Goal: Task Accomplishment & Management: Manage account settings

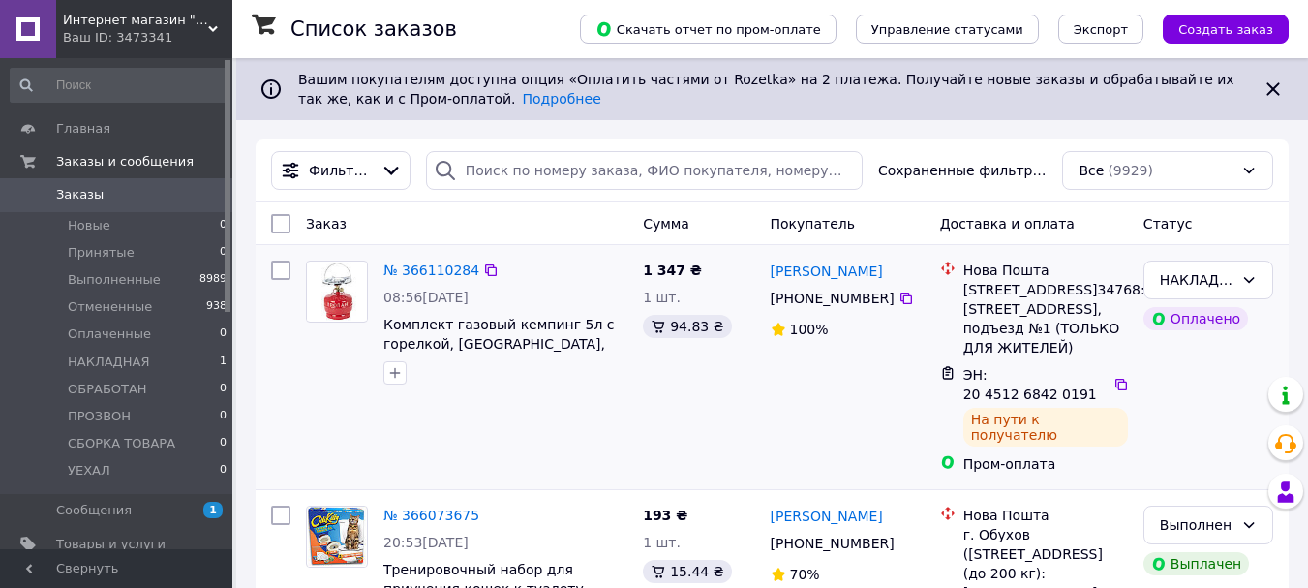
click at [277, 273] on input "checkbox" at bounding box center [280, 270] width 19 height 19
checkbox input "true"
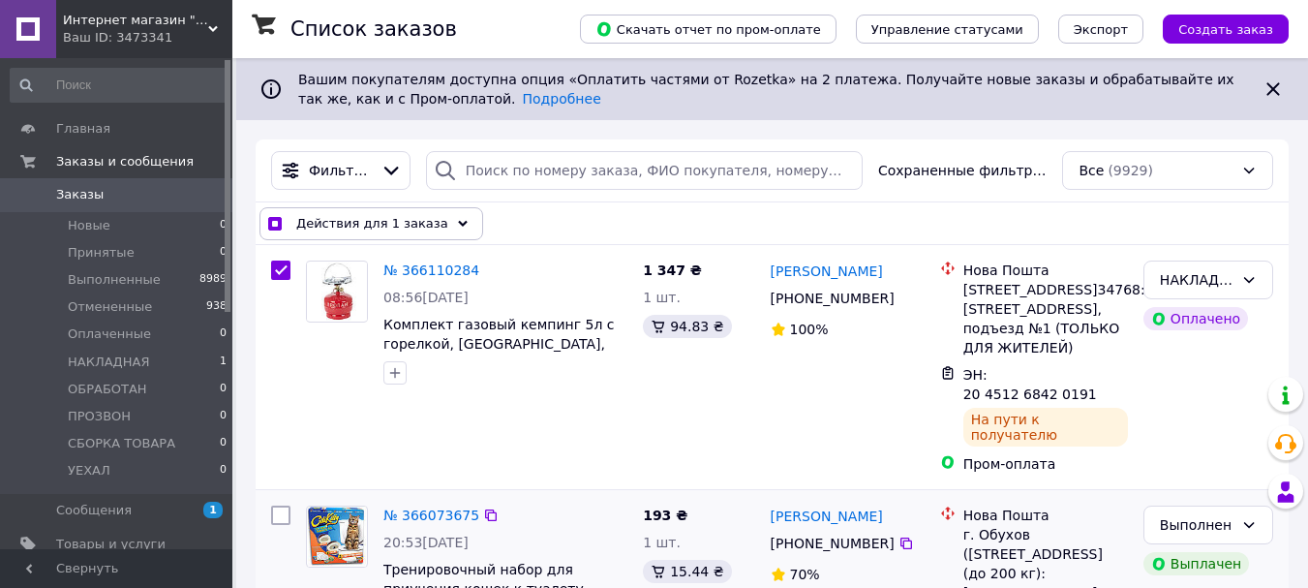
click at [279, 506] on input "checkbox" at bounding box center [280, 515] width 19 height 19
checkbox input "true"
click at [414, 223] on span "Действия для 2 заказов" at bounding box center [375, 223] width 159 height 19
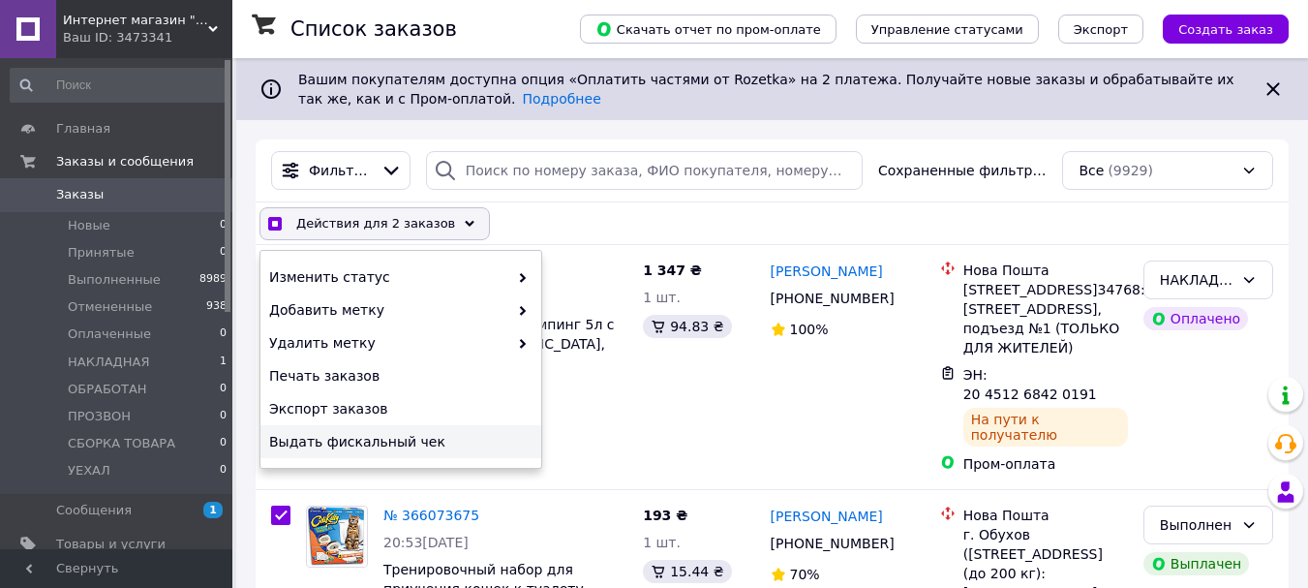
click at [410, 444] on span "Выдать фискальный чек" at bounding box center [398, 441] width 259 height 19
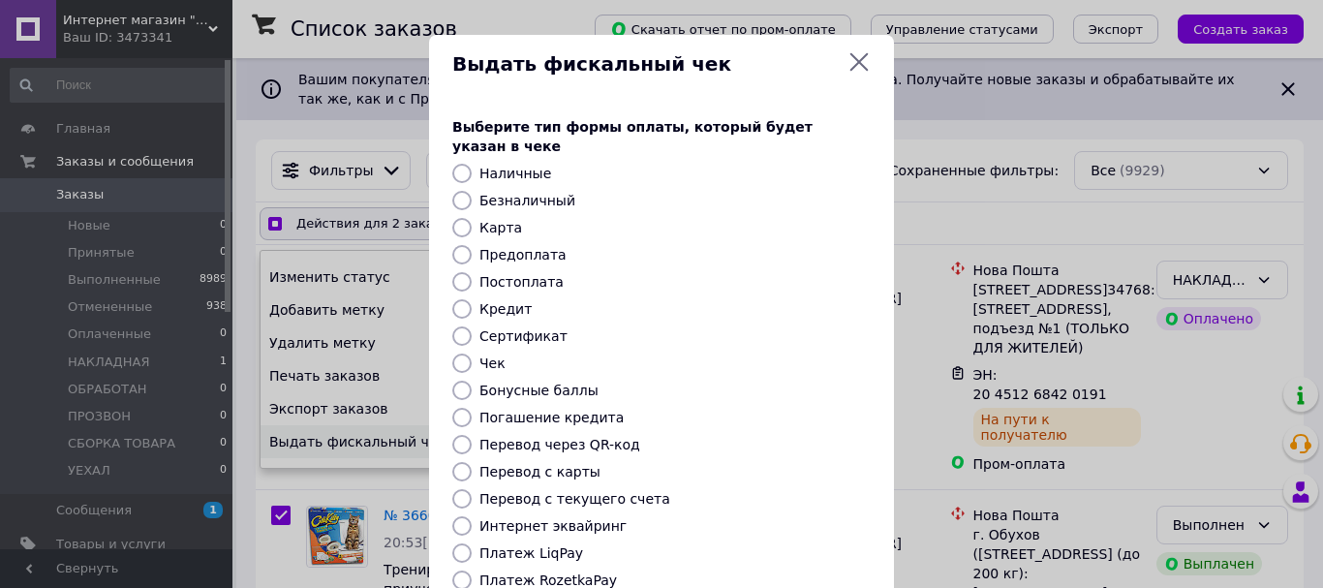
checkbox input "true"
click at [539, 193] on label "Безналичный" at bounding box center [527, 200] width 96 height 15
click at [472, 191] on input "Безналичный" at bounding box center [461, 200] width 19 height 19
radio input "true"
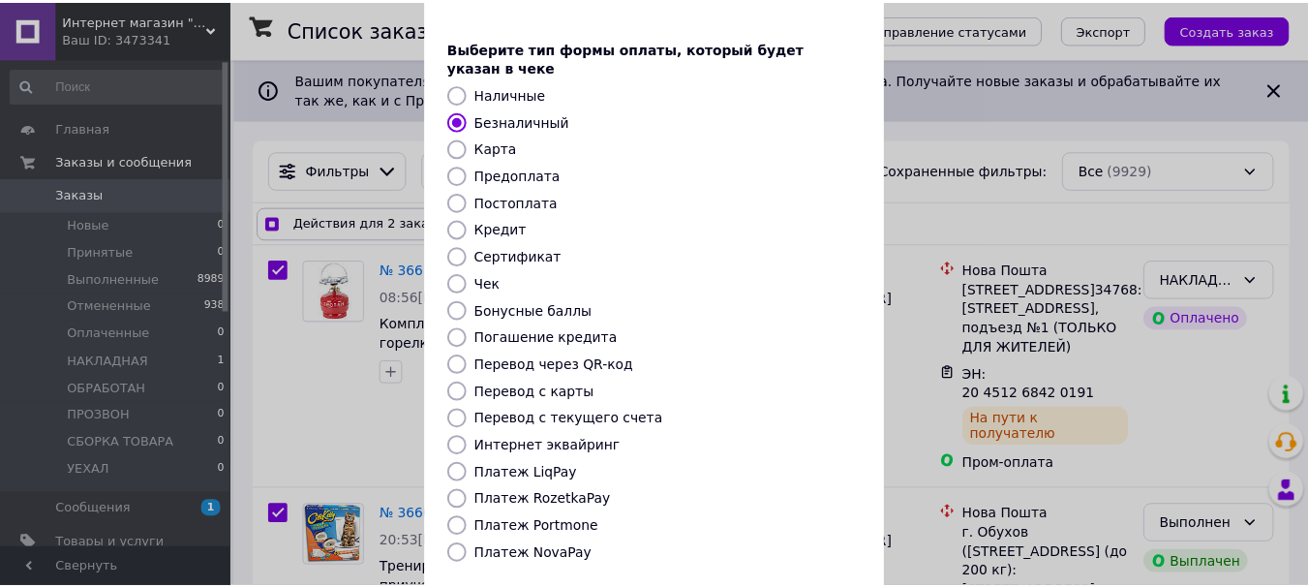
scroll to position [159, 0]
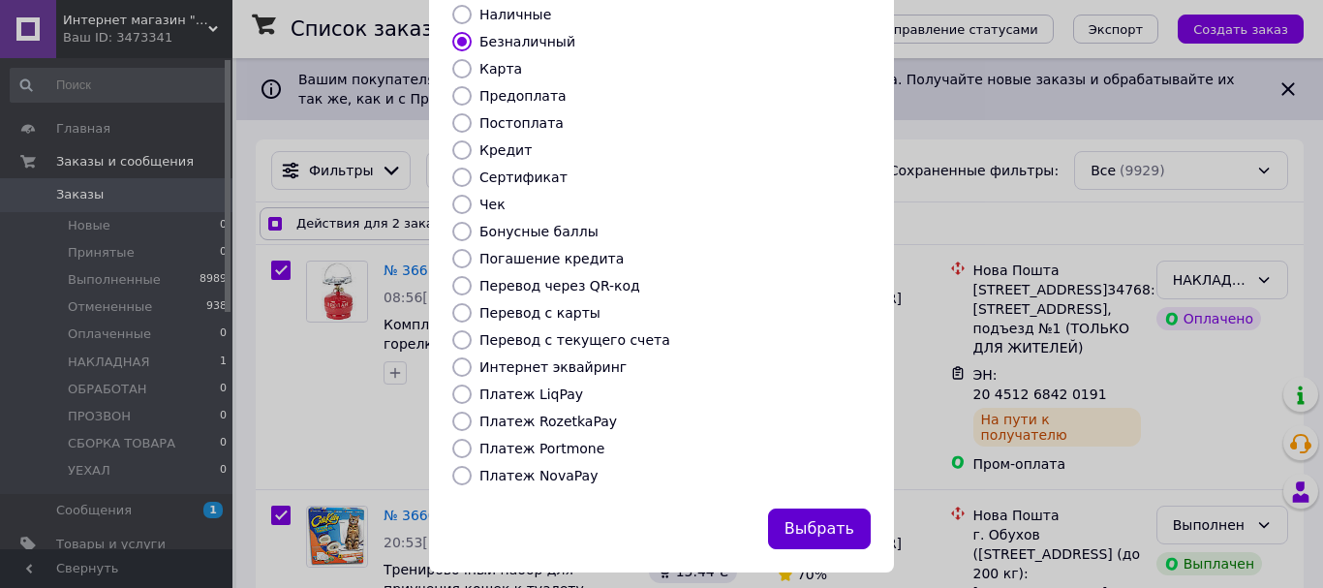
click at [812, 508] on button "Выбрать" at bounding box center [819, 529] width 103 height 42
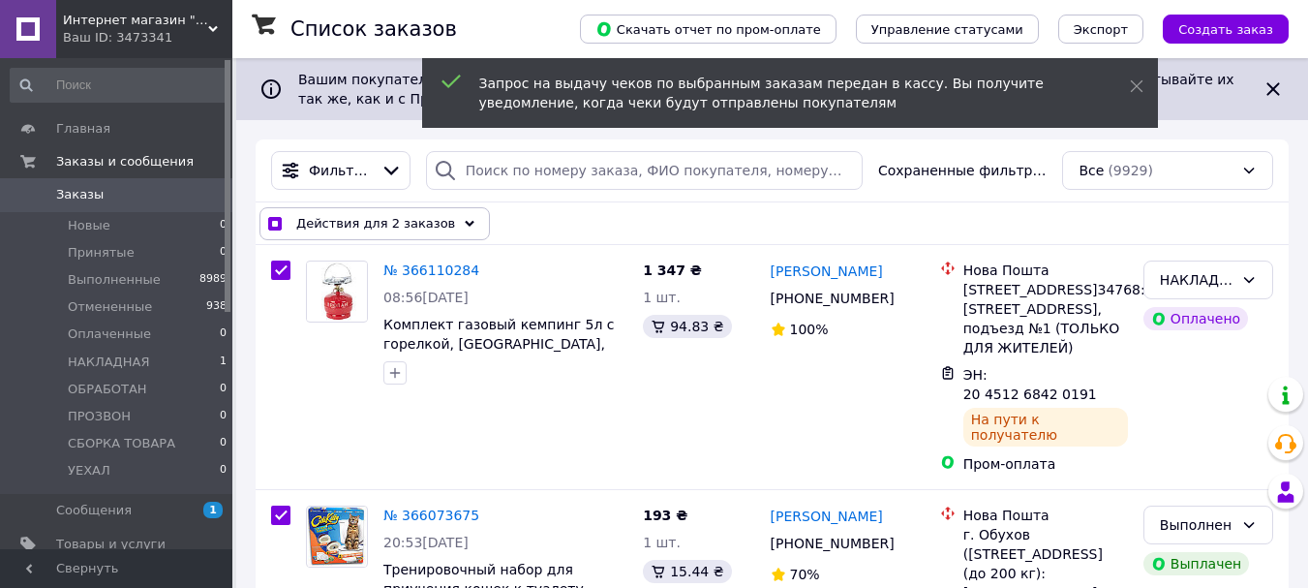
click at [317, 226] on span "Действия для 2 заказов" at bounding box center [375, 223] width 159 height 19
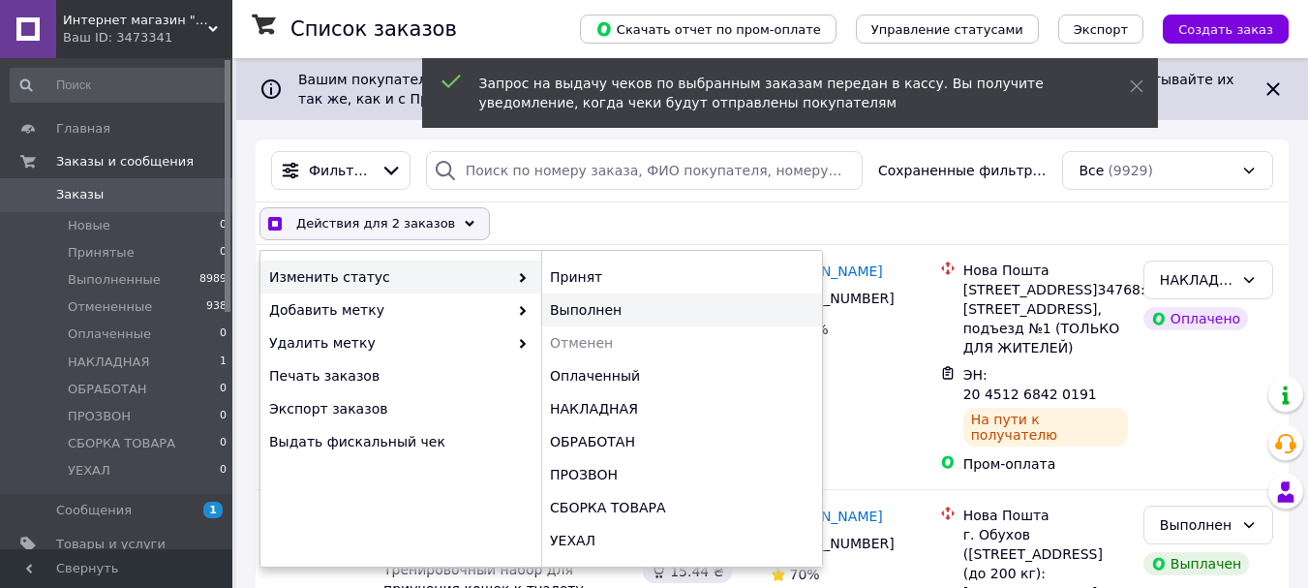
checkbox input "true"
click at [578, 313] on div "Выполнен" at bounding box center [681, 309] width 281 height 33
checkbox input "false"
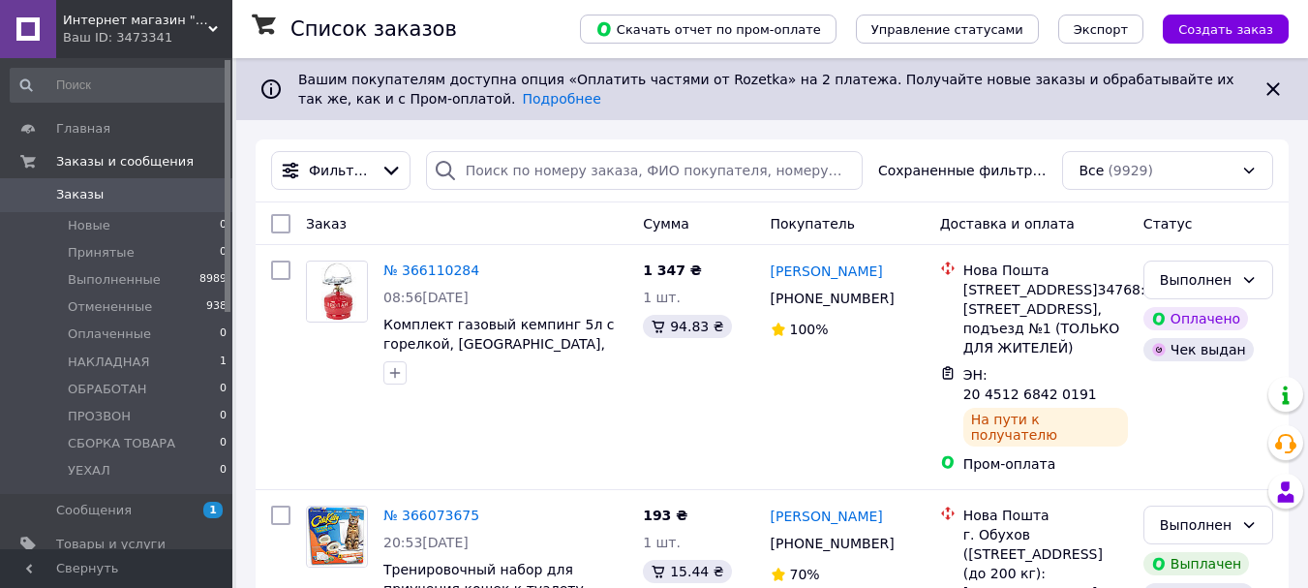
click at [126, 13] on span "Интернет магазин "[DOMAIN_NAME]"" at bounding box center [135, 20] width 145 height 17
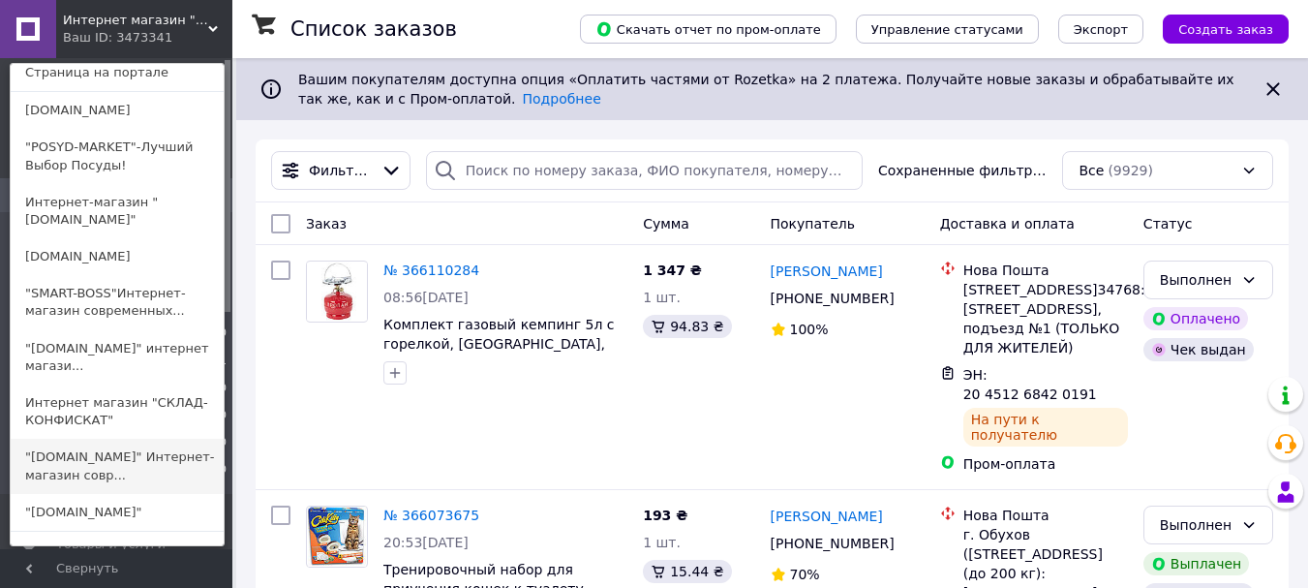
scroll to position [194, 0]
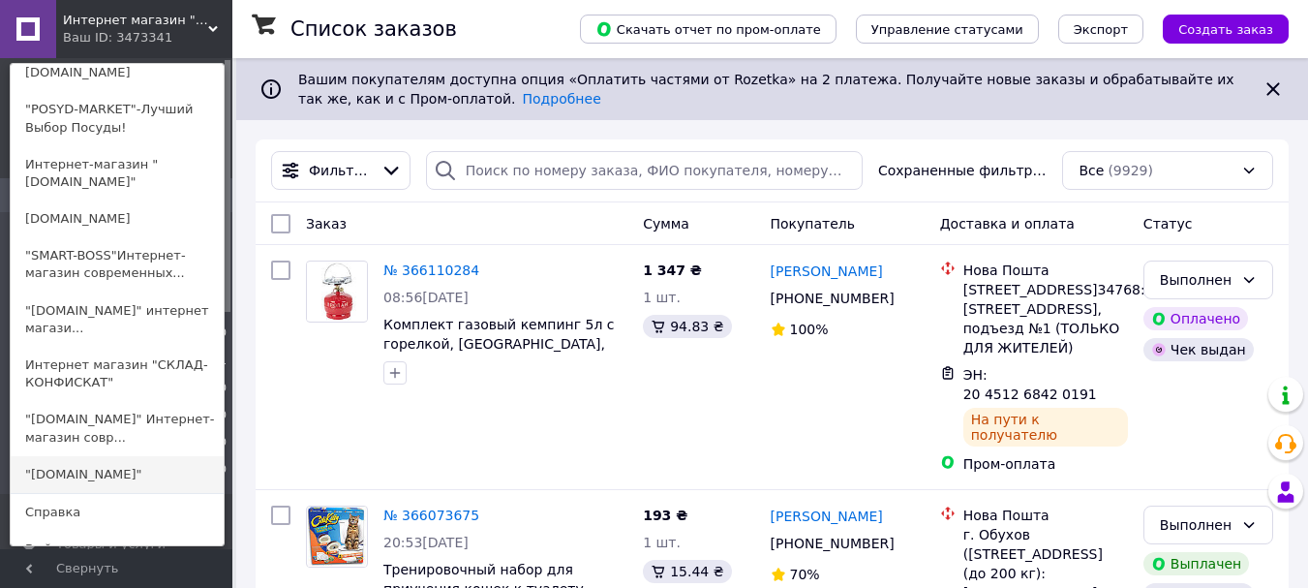
click at [114, 459] on link ""[DOMAIN_NAME]"" at bounding box center [117, 474] width 213 height 37
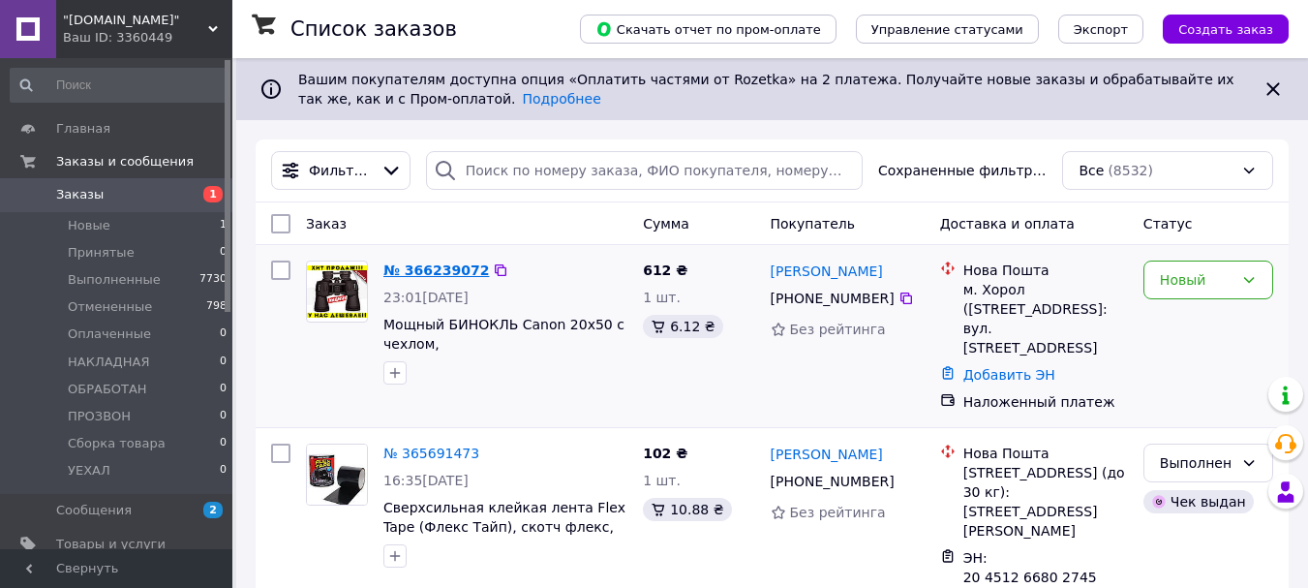
click at [441, 271] on link "№ 366239072" at bounding box center [437, 269] width 106 height 15
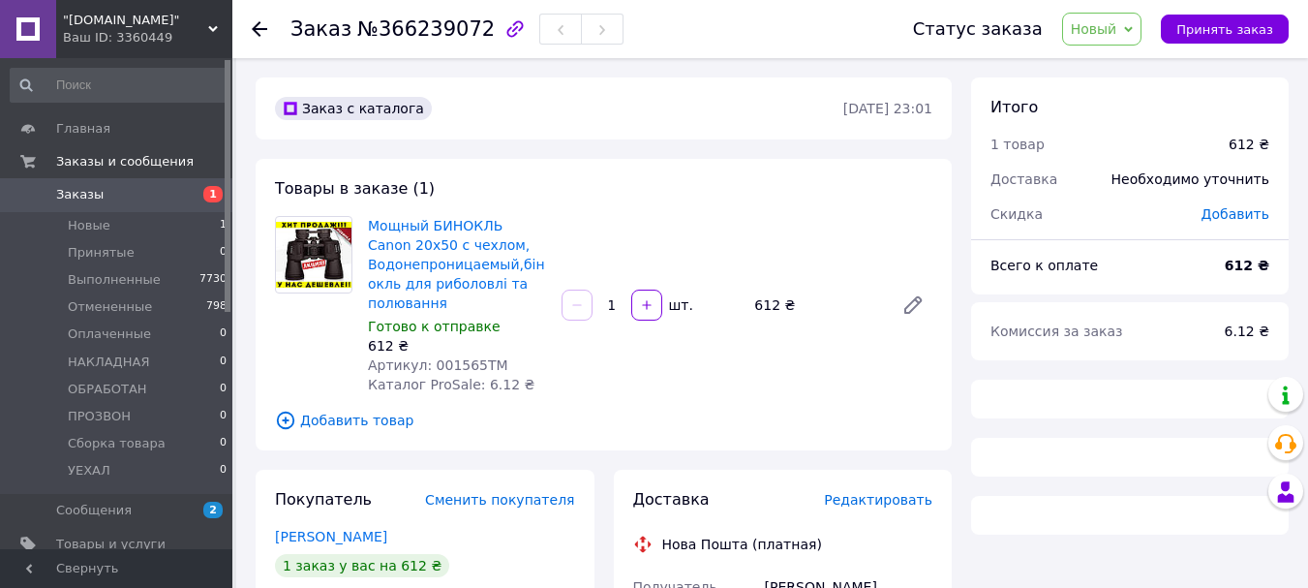
click at [1133, 30] on icon at bounding box center [1128, 29] width 9 height 6
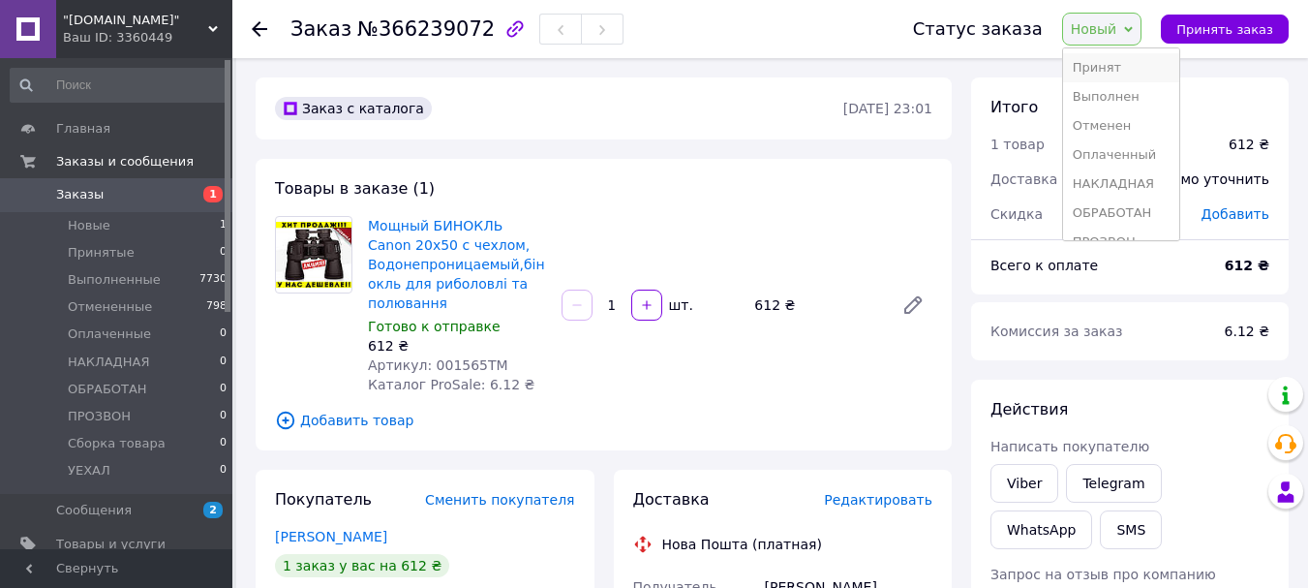
click at [1121, 68] on li "Принят" at bounding box center [1121, 67] width 117 height 29
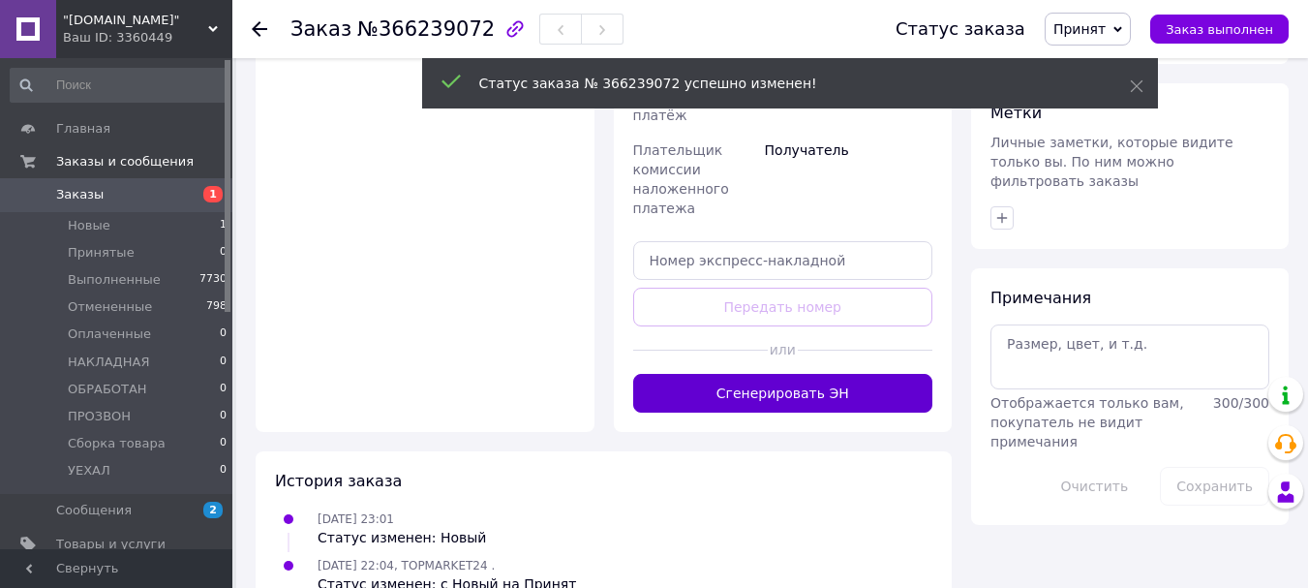
scroll to position [872, 0]
click at [846, 410] on button "Сгенерировать ЭН" at bounding box center [783, 392] width 300 height 39
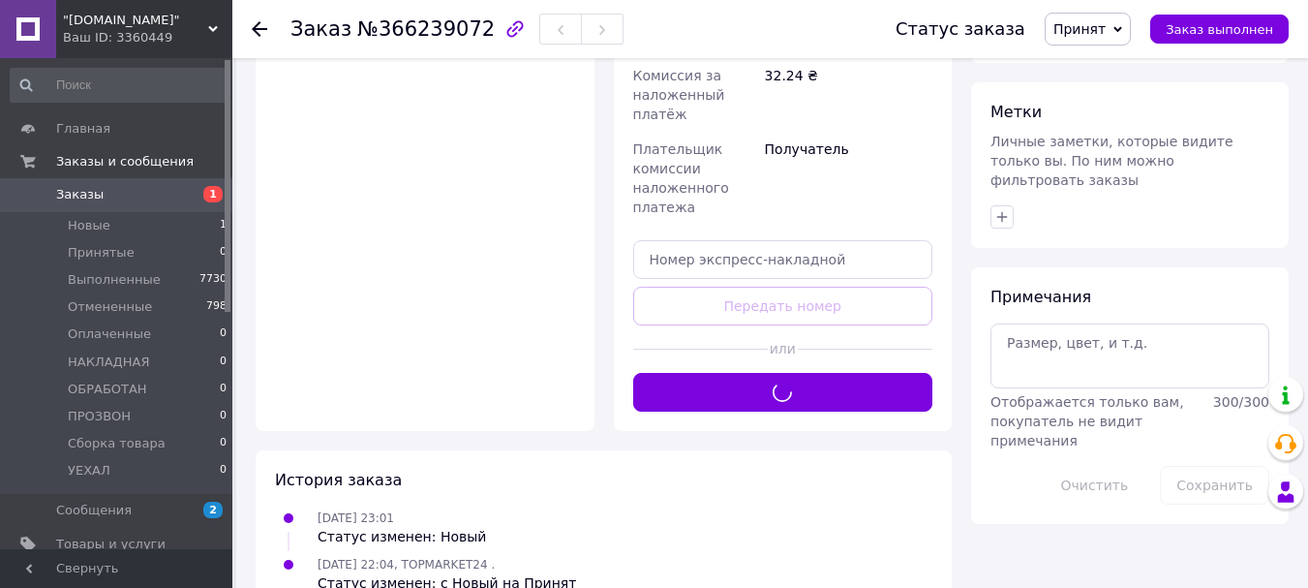
click at [1102, 40] on span "Принят" at bounding box center [1088, 29] width 86 height 33
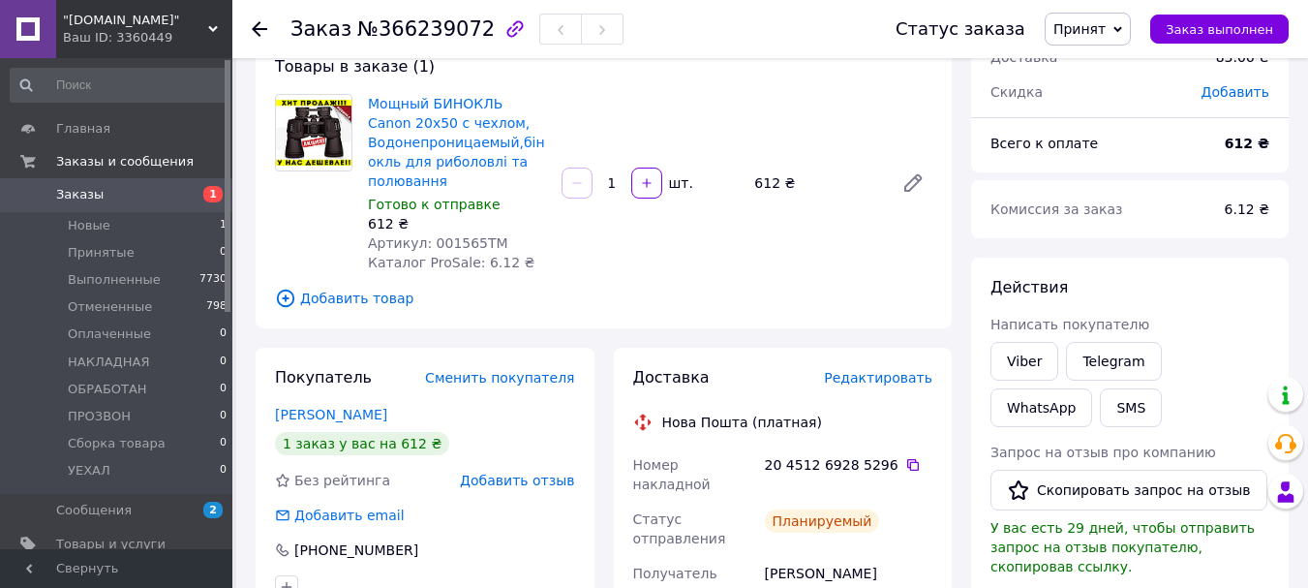
scroll to position [0, 0]
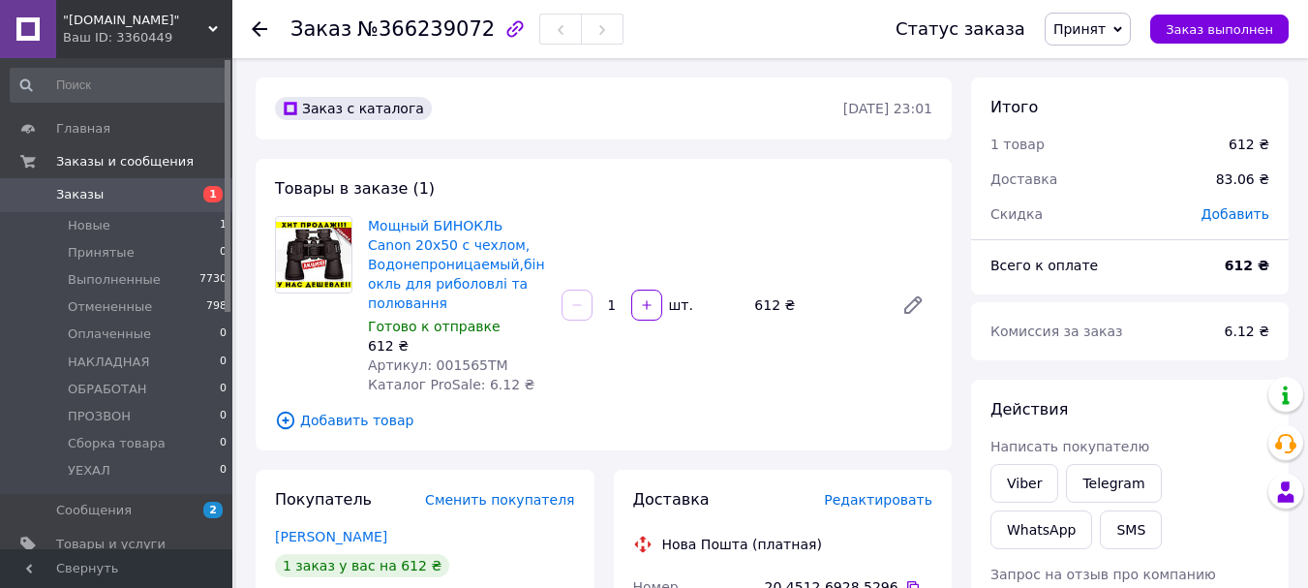
click at [1096, 31] on span "Принят" at bounding box center [1080, 28] width 52 height 15
click at [1112, 145] on li "НАКЛАДНАЯ" at bounding box center [1104, 154] width 117 height 29
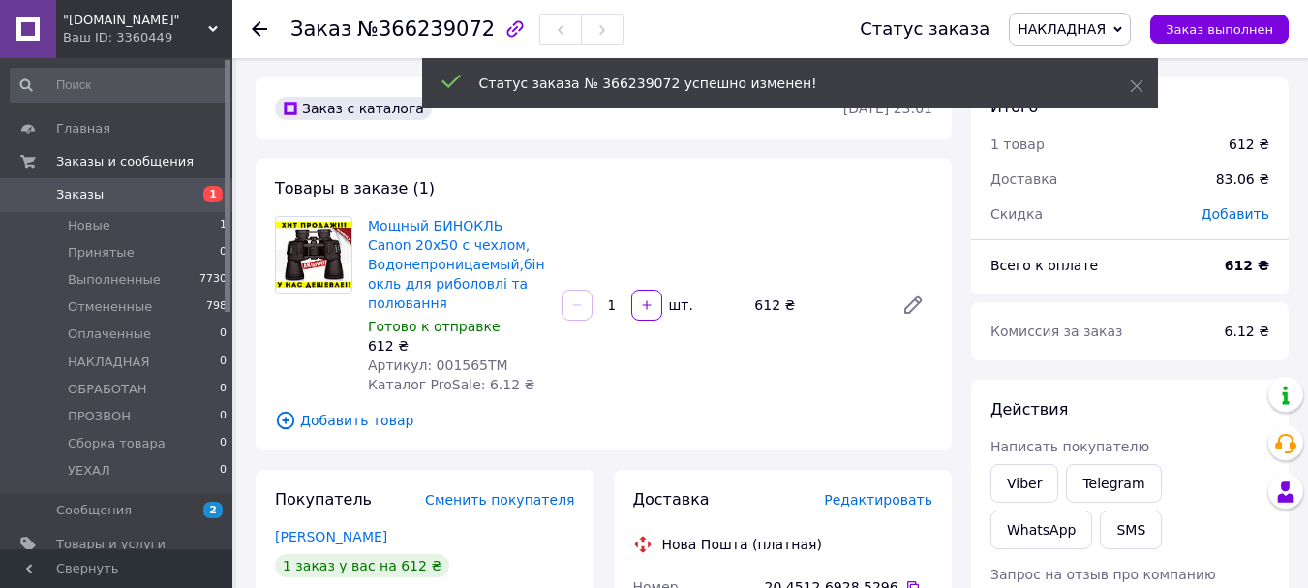
click at [116, 15] on span ""[DOMAIN_NAME]"" at bounding box center [135, 20] width 145 height 17
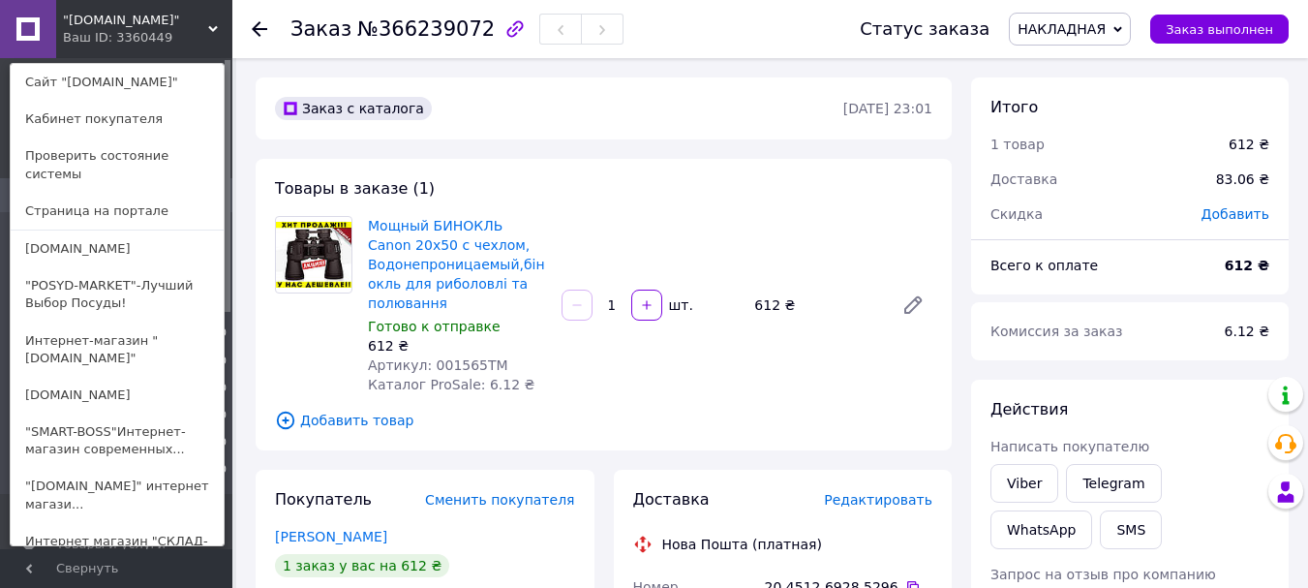
click at [169, 18] on span ""[DOMAIN_NAME]"" at bounding box center [135, 20] width 145 height 17
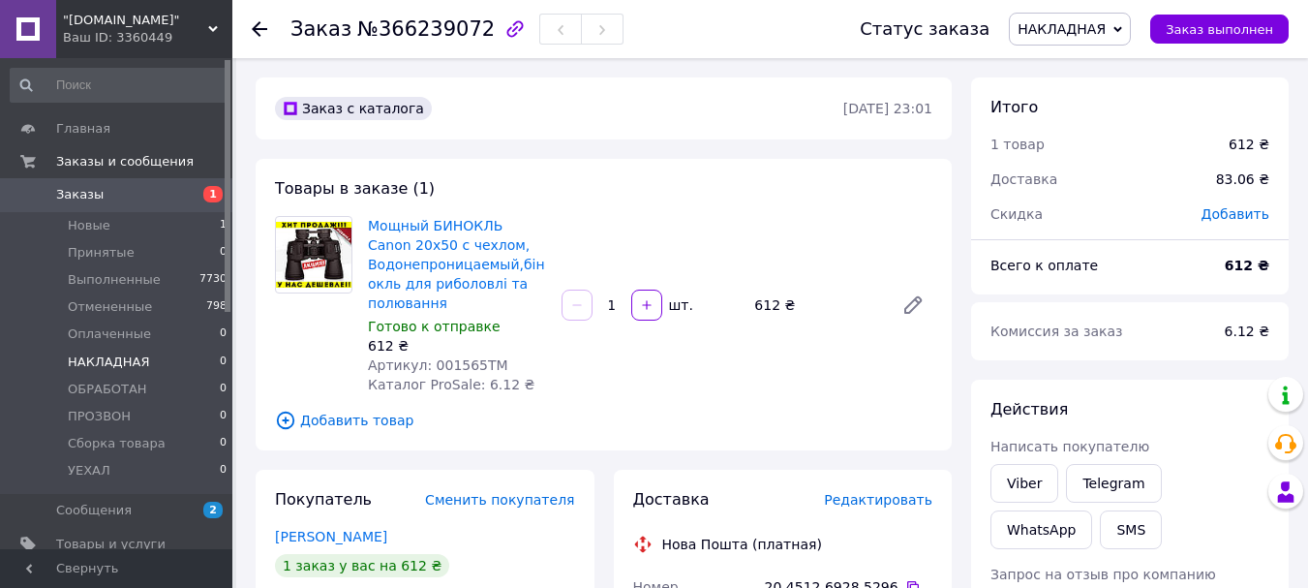
click at [107, 359] on span "НАКЛАДНАЯ" at bounding box center [108, 362] width 81 height 17
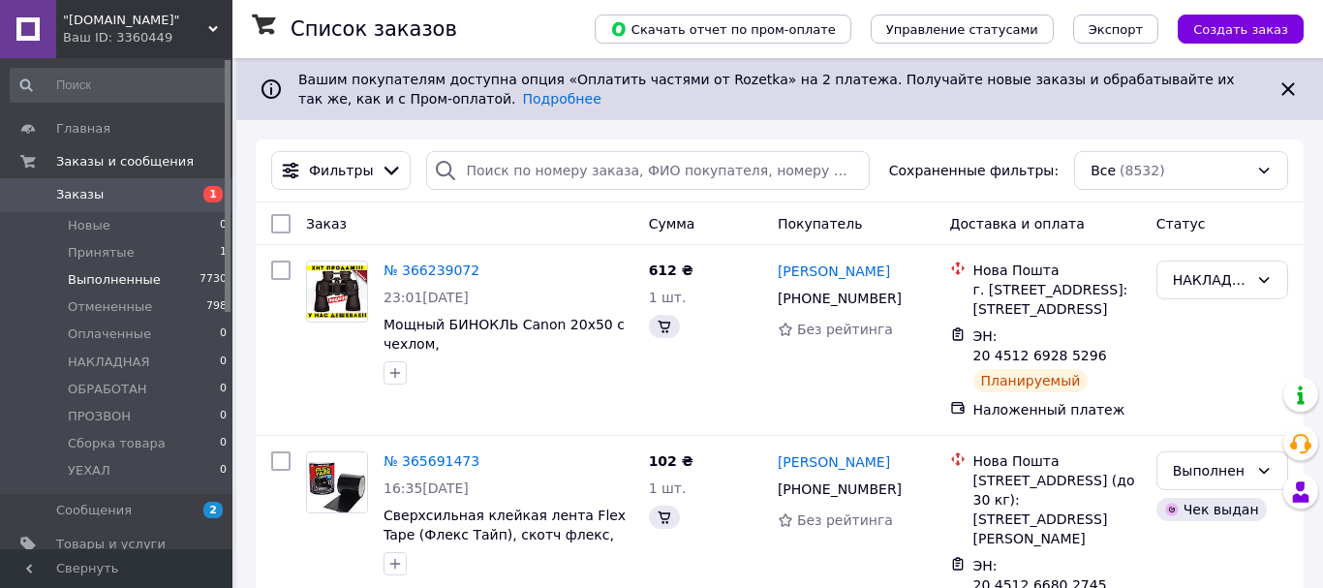
click at [129, 283] on span "Выполненные" at bounding box center [114, 279] width 93 height 17
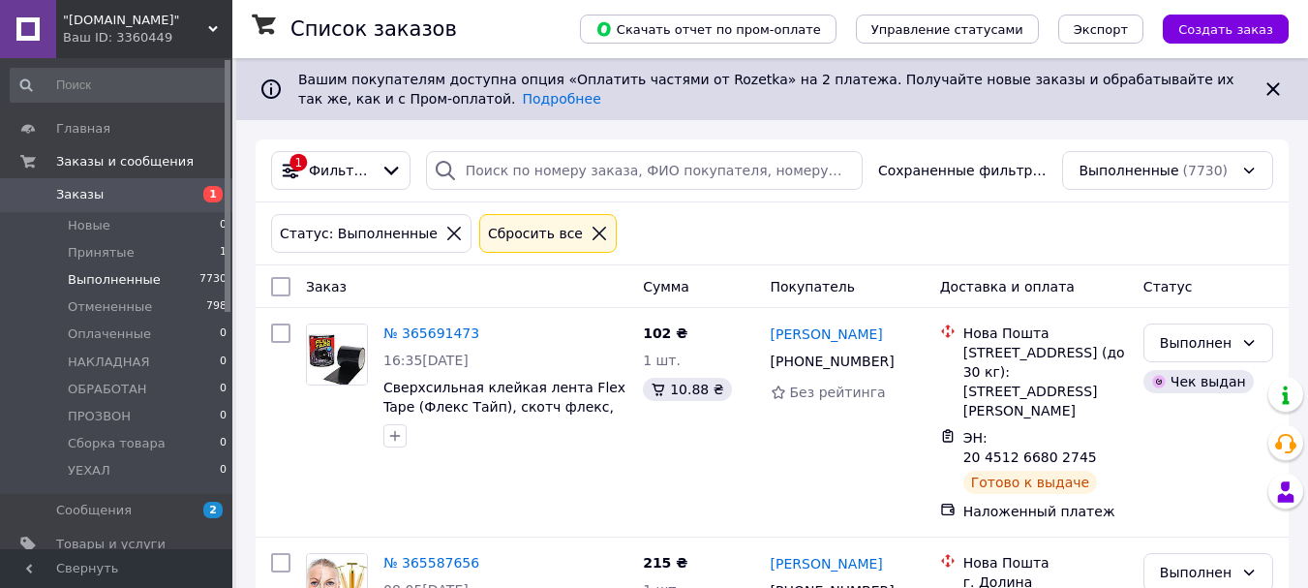
click at [98, 16] on span ""[DOMAIN_NAME]"" at bounding box center [135, 20] width 145 height 17
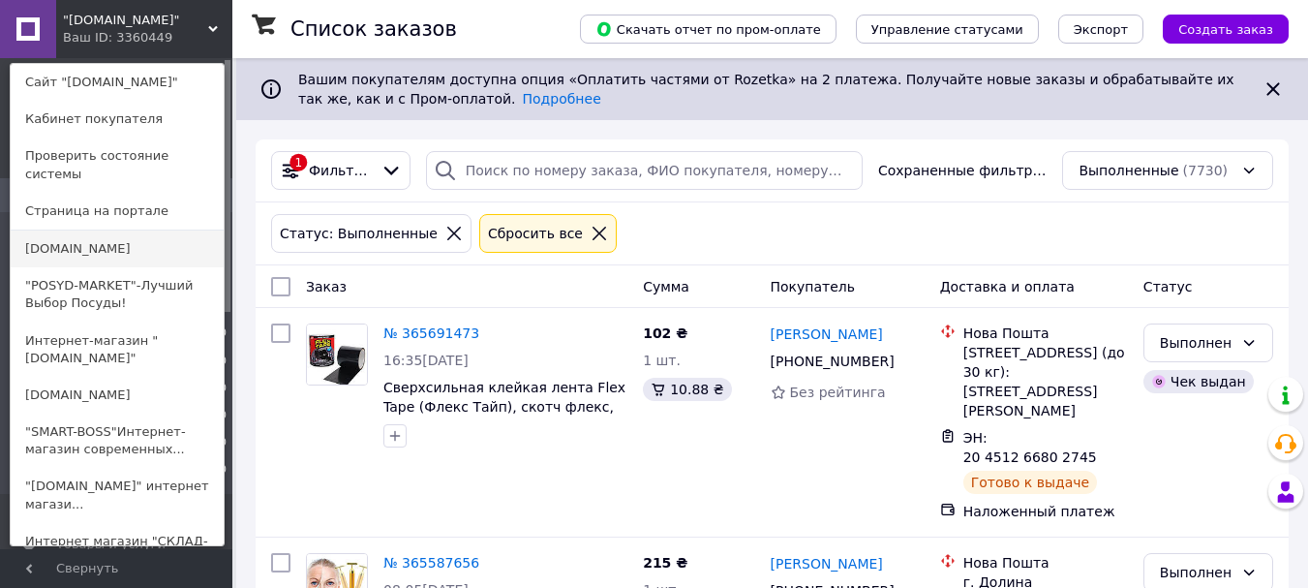
click at [89, 231] on link "[DOMAIN_NAME]" at bounding box center [117, 249] width 213 height 37
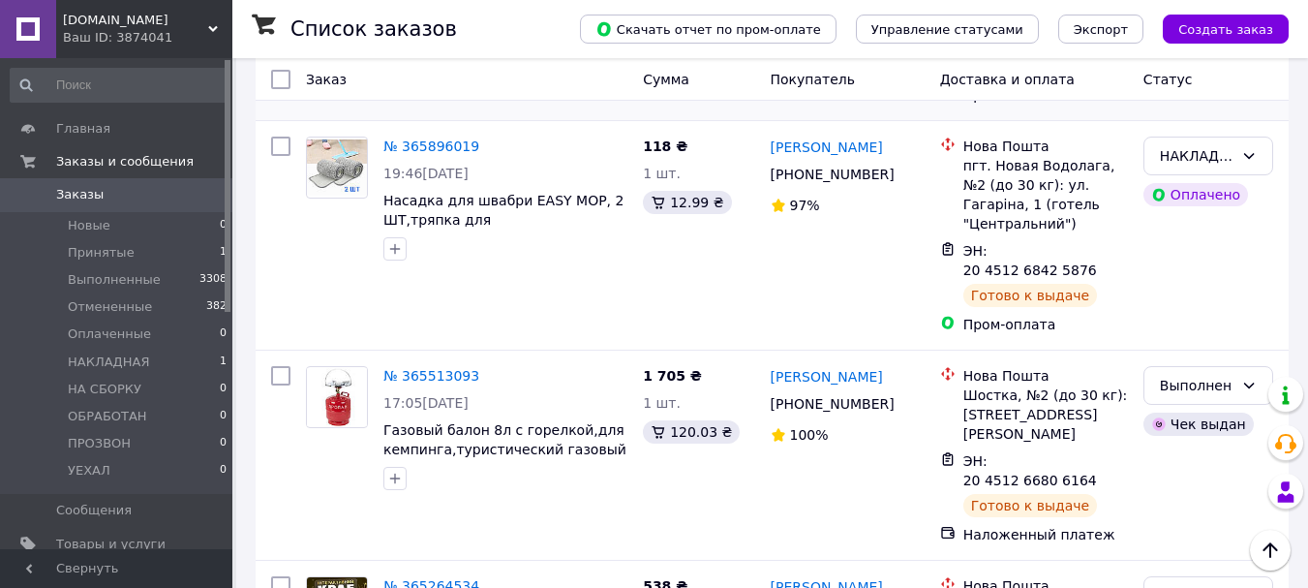
scroll to position [678, 0]
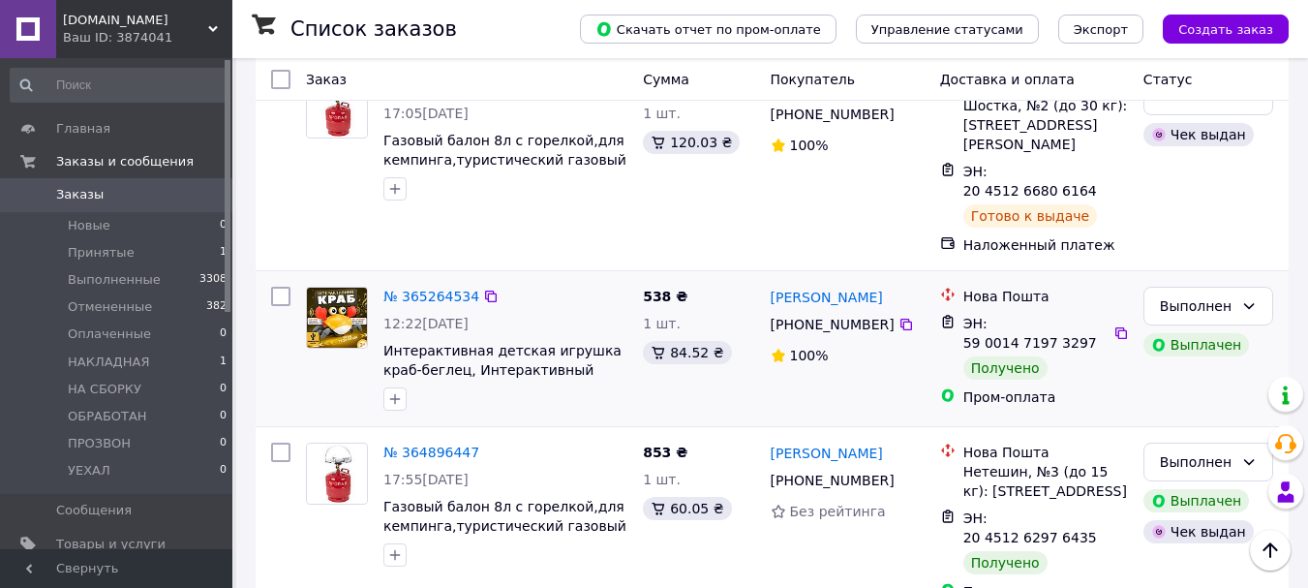
click at [282, 287] on input "checkbox" at bounding box center [280, 296] width 19 height 19
checkbox input "true"
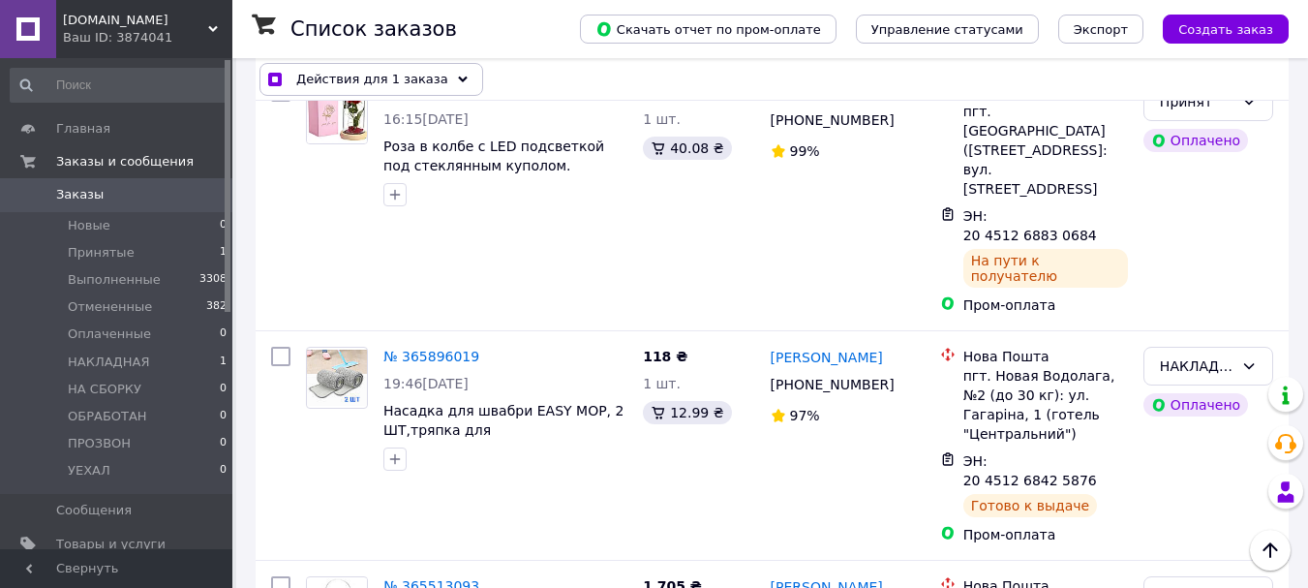
scroll to position [97, 0]
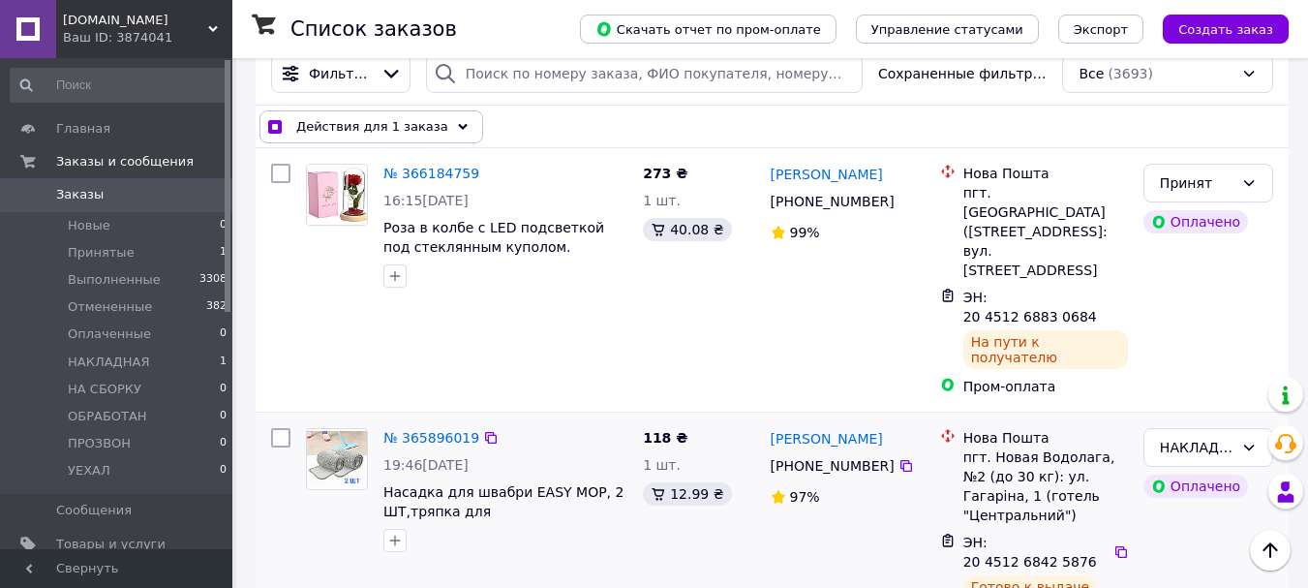
click at [286, 428] on input "checkbox" at bounding box center [280, 437] width 19 height 19
checkbox input "true"
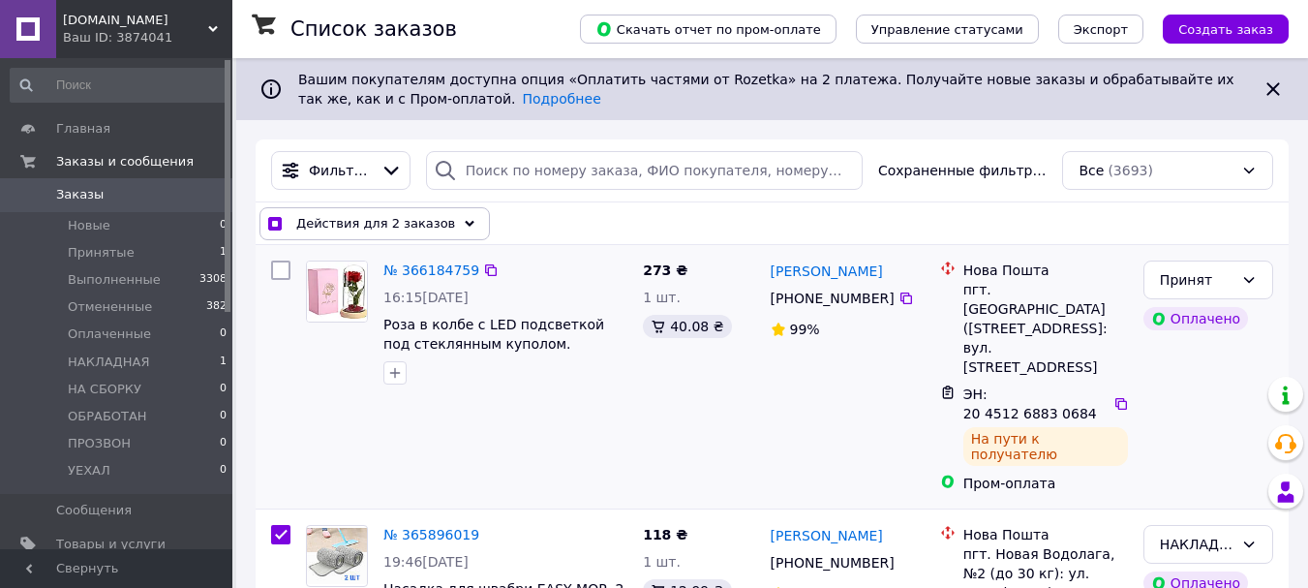
click at [277, 272] on input "checkbox" at bounding box center [280, 270] width 19 height 19
checkbox input "true"
click at [419, 226] on span "Действия для 3 заказов" at bounding box center [375, 223] width 159 height 19
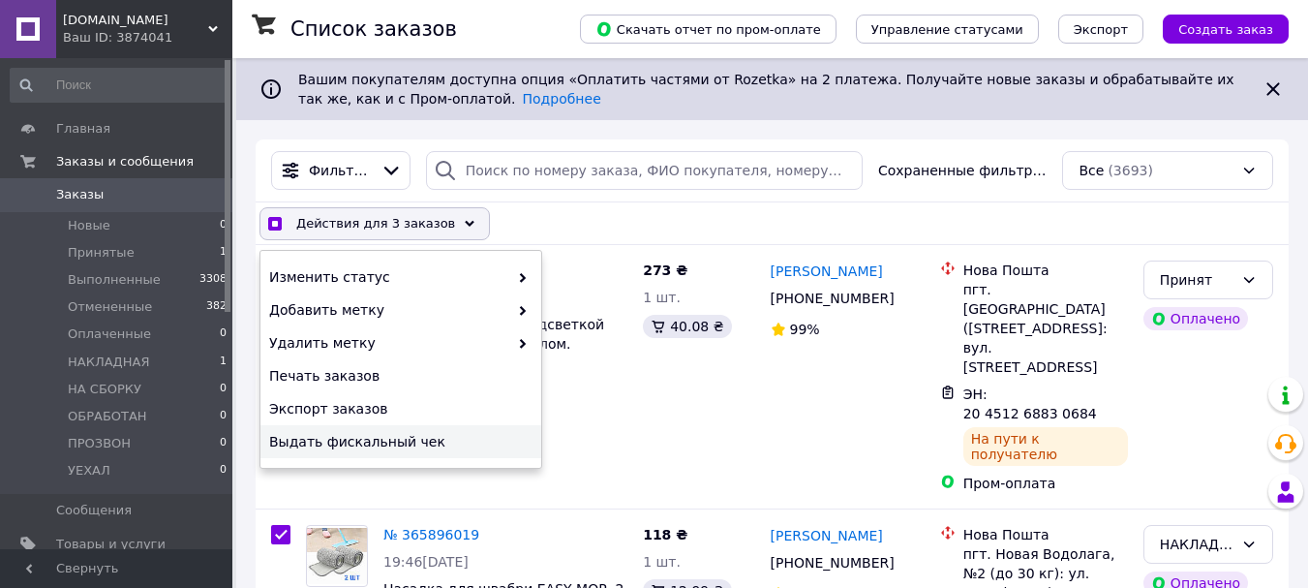
click at [396, 447] on span "Выдать фискальный чек" at bounding box center [398, 441] width 259 height 19
checkbox input "true"
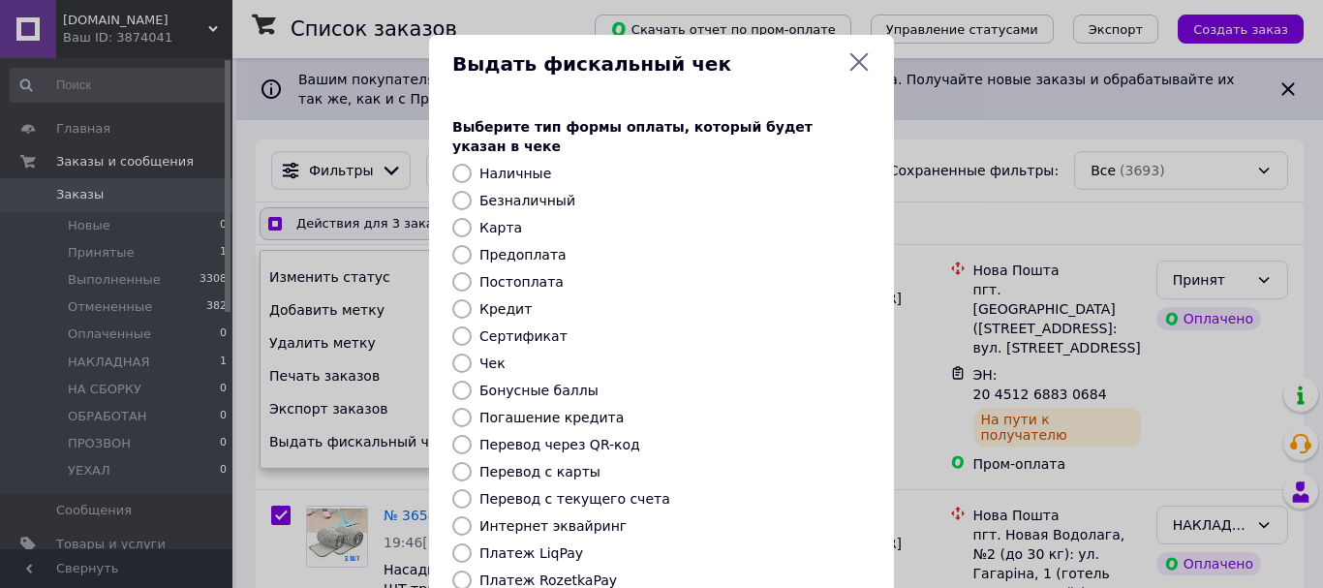
click at [526, 193] on label "Безналичный" at bounding box center [527, 200] width 96 height 15
click at [472, 191] on input "Безналичный" at bounding box center [461, 200] width 19 height 19
radio input "true"
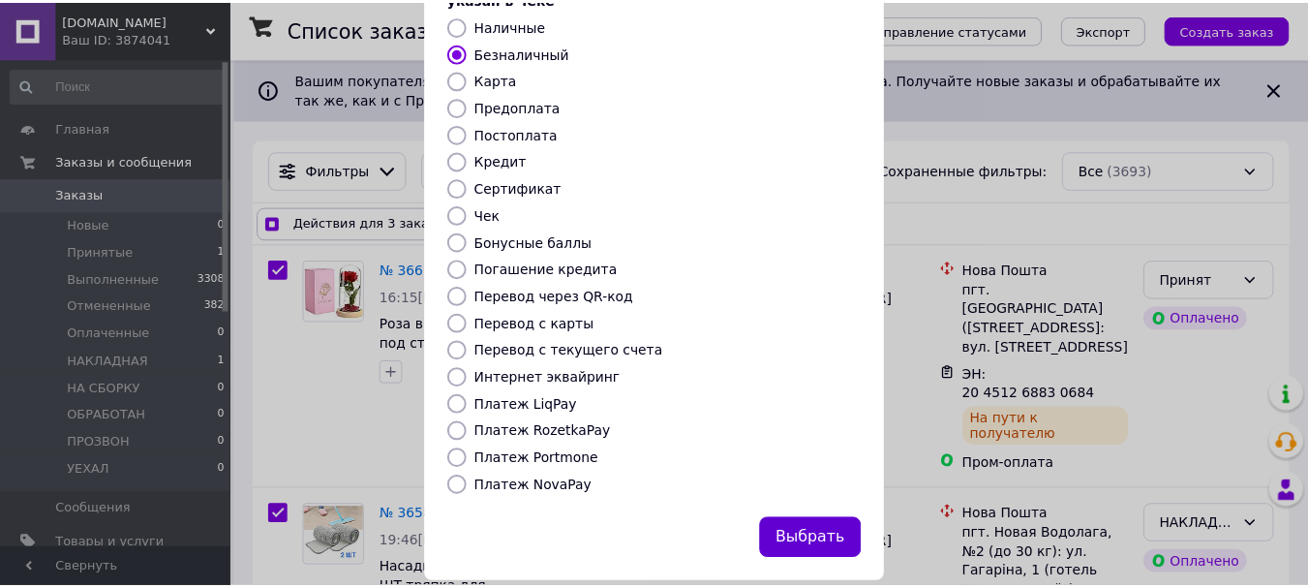
scroll to position [159, 0]
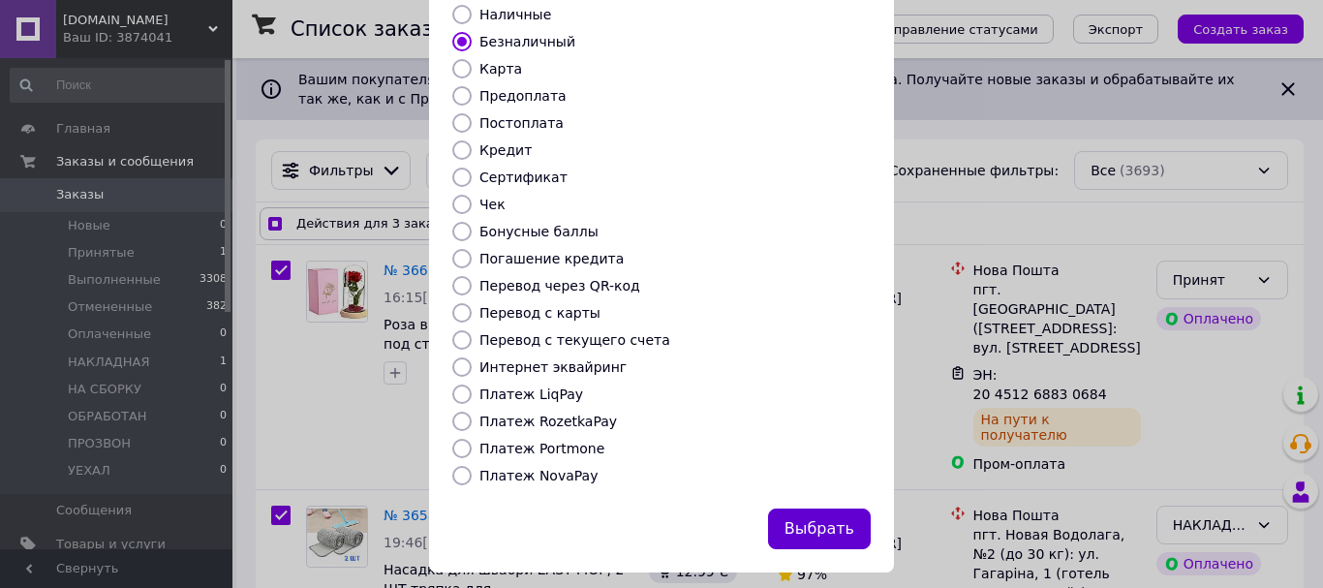
click at [820, 515] on button "Выбрать" at bounding box center [819, 529] width 103 height 42
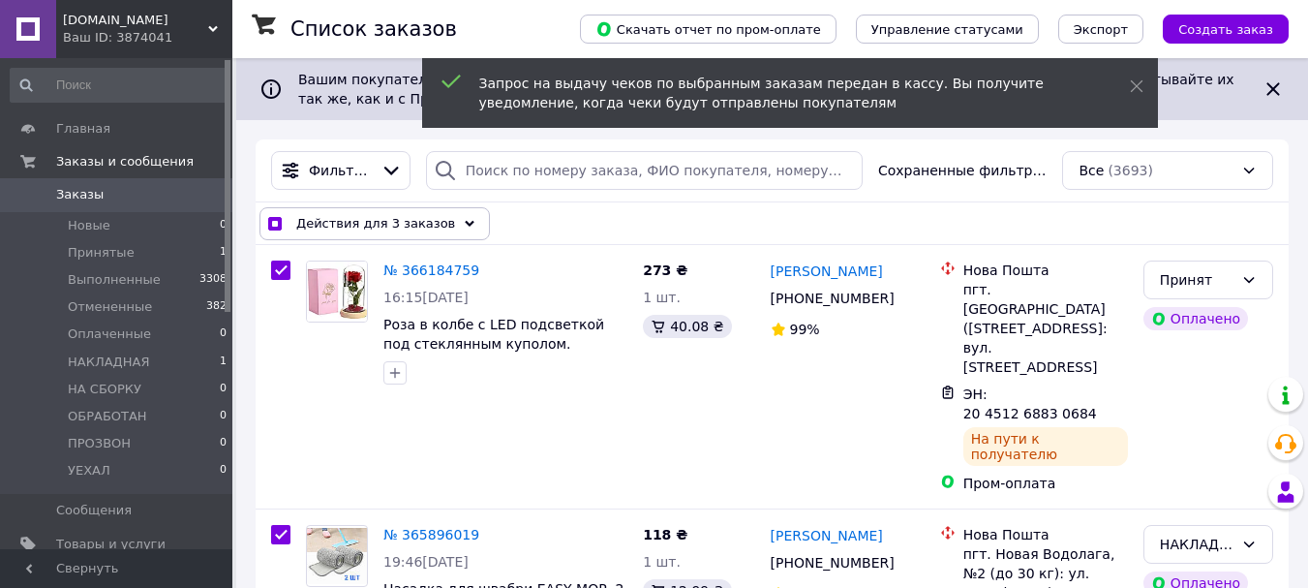
click at [351, 226] on span "Действия для 3 заказов" at bounding box center [375, 223] width 159 height 19
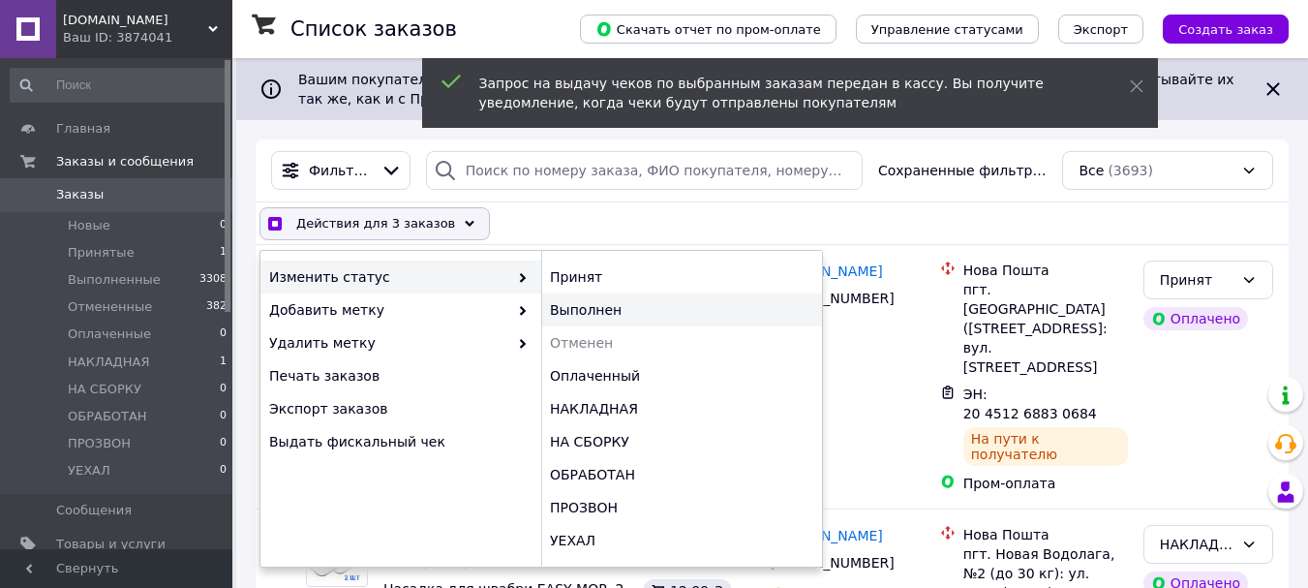
checkbox input "true"
click at [589, 302] on div "Выполнен" at bounding box center [681, 309] width 281 height 33
checkbox input "false"
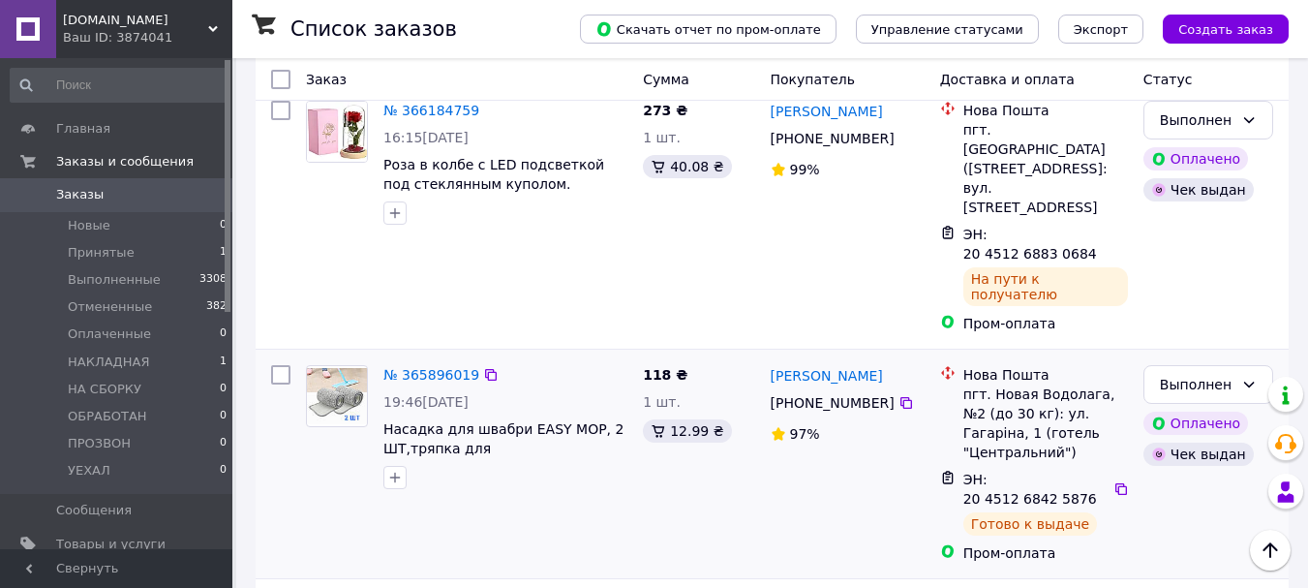
scroll to position [0, 0]
